Goal: Task Accomplishment & Management: Manage account settings

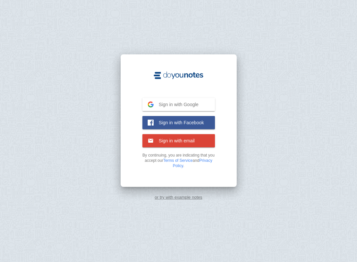
click at [176, 102] on span "Sign in with Google" at bounding box center [176, 105] width 45 height 6
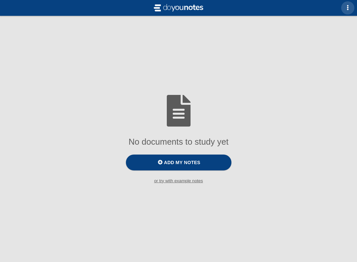
click at [349, 12] on button "button" at bounding box center [347, 7] width 13 height 13
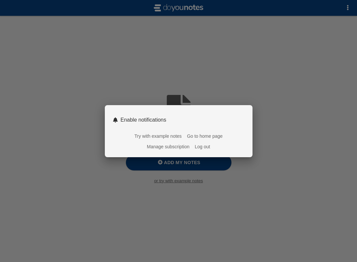
click at [205, 149] on button "Log out" at bounding box center [203, 146] width 16 height 5
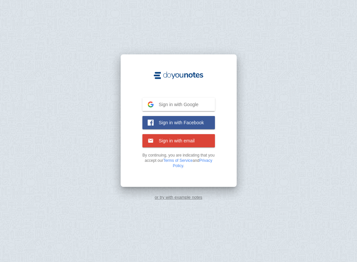
click at [174, 109] on button "Sign in with Google Google" at bounding box center [179, 104] width 73 height 13
